Goal: Transaction & Acquisition: Purchase product/service

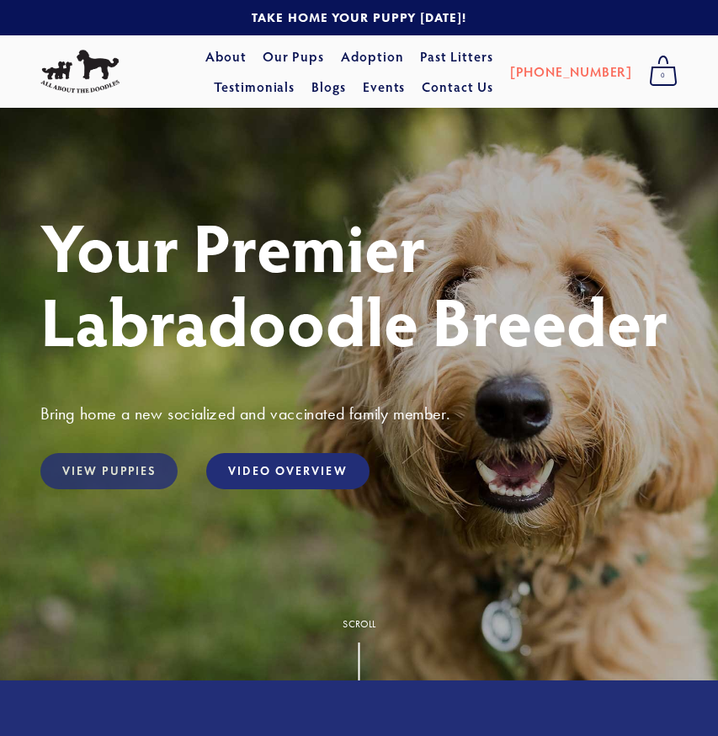
click at [129, 481] on link "View Puppies" at bounding box center [108, 471] width 137 height 36
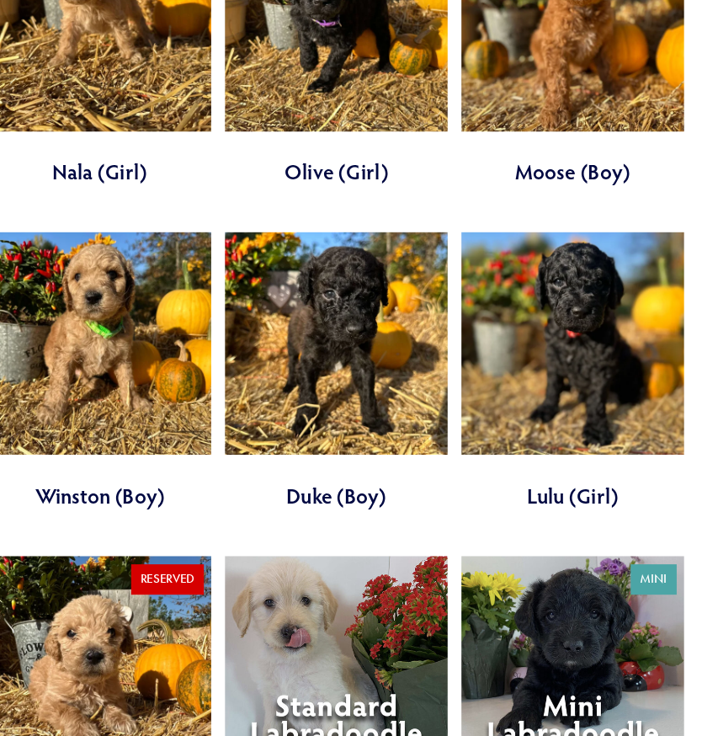
scroll to position [3321, 0]
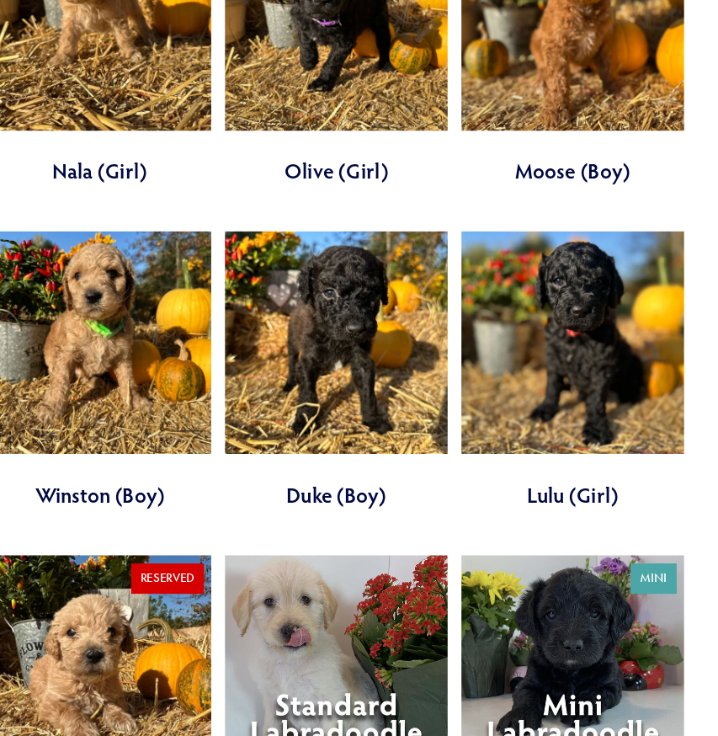
click at [359, 570] on link at bounding box center [359, 697] width 204 height 254
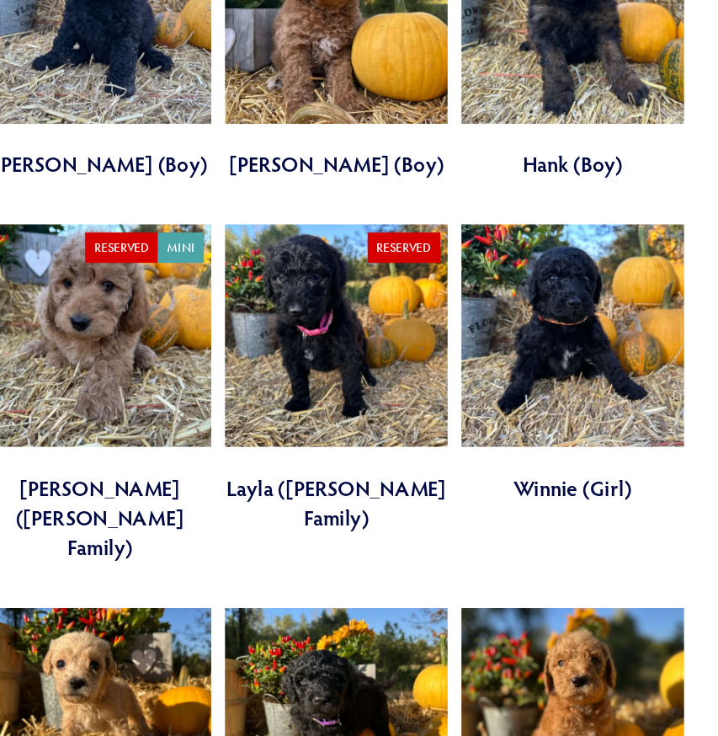
scroll to position [2734, 0]
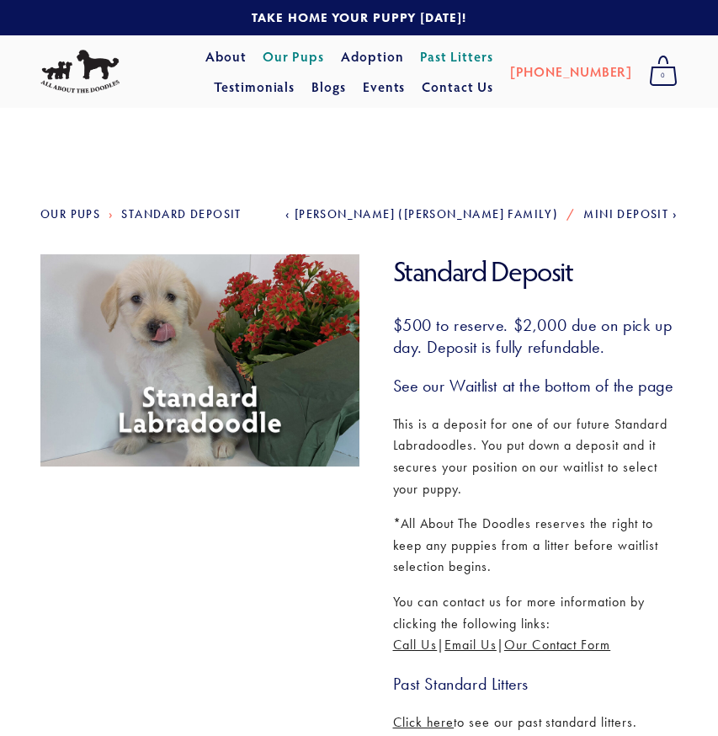
click at [212, 400] on img at bounding box center [199, 360] width 327 height 212
